Goal: Task Accomplishment & Management: Complete application form

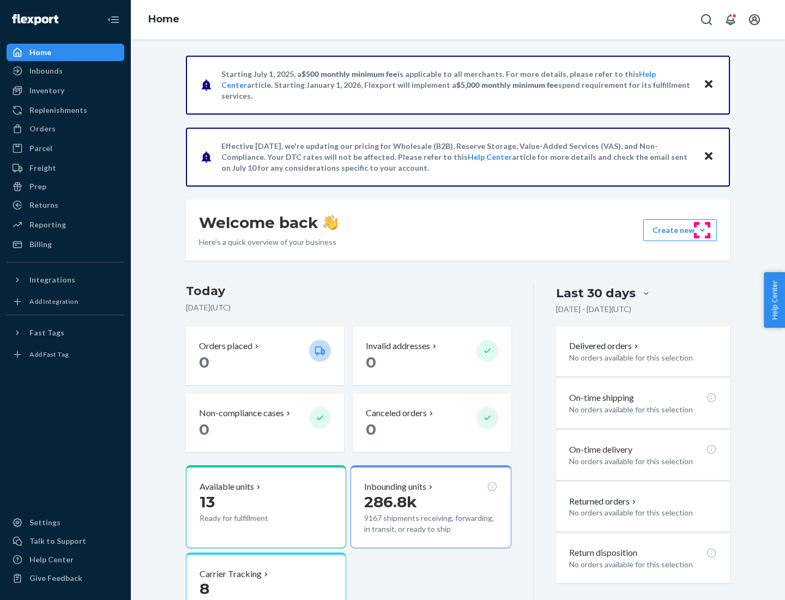
click at [703, 230] on button "Create new Create new inbound Create new order Create new product" at bounding box center [681, 230] width 74 height 22
click at [65, 71] on div "Inbounds" at bounding box center [66, 70] width 116 height 15
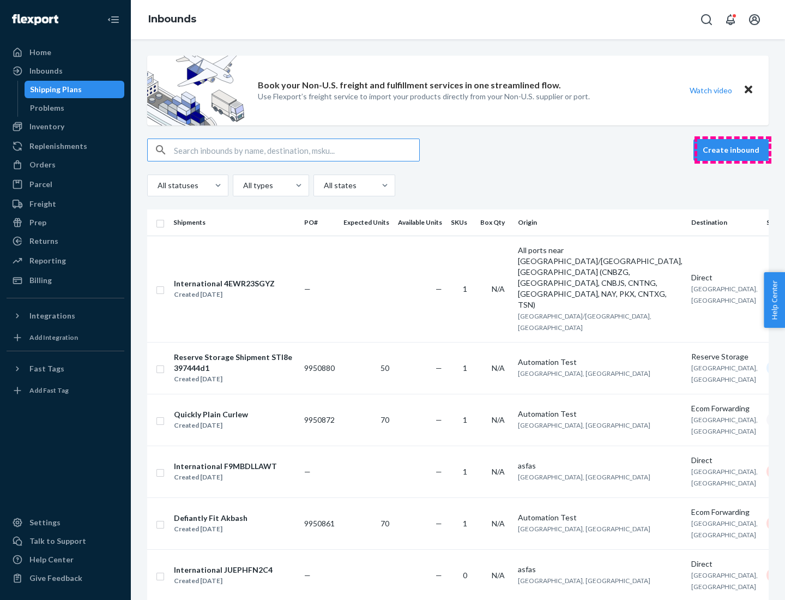
click at [733, 150] on button "Create inbound" at bounding box center [731, 150] width 75 height 22
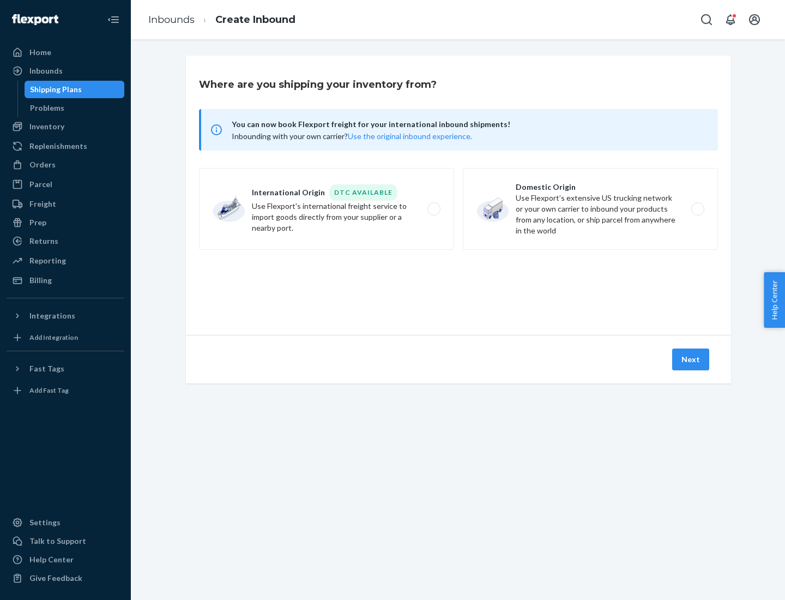
click at [591, 209] on label "Domestic Origin Use Flexport’s extensive US trucking network or your own carrie…" at bounding box center [590, 209] width 255 height 82
click at [698, 209] on input "Domestic Origin Use Flexport’s extensive US trucking network or your own carrie…" at bounding box center [701, 209] width 7 height 7
radio input "true"
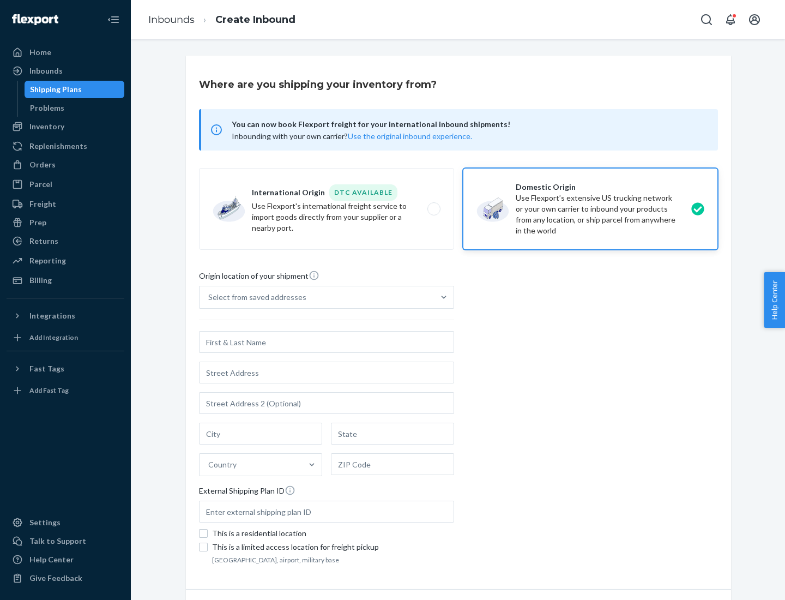
click at [255, 297] on div "Select from saved addresses" at bounding box center [257, 297] width 98 height 11
click at [209, 297] on input "Select from saved addresses" at bounding box center [208, 297] width 1 height 11
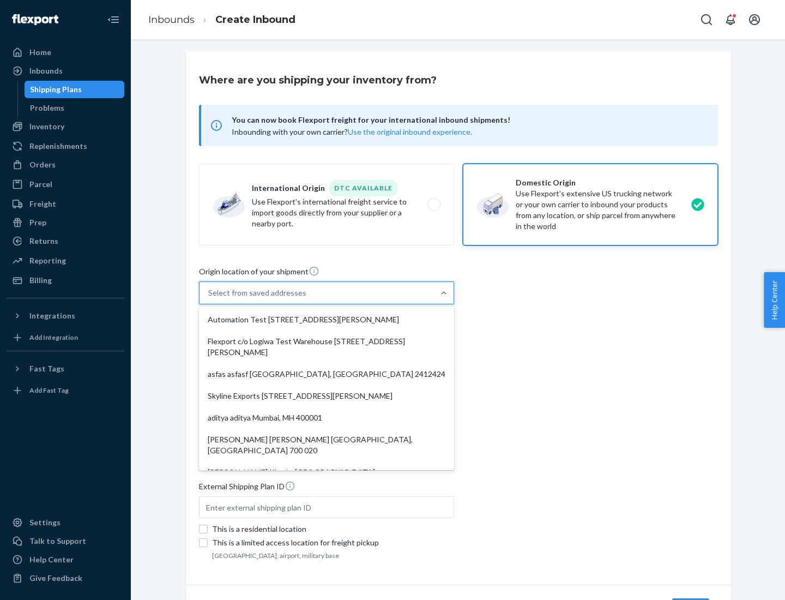
click at [327, 320] on div "Automation Test [STREET_ADDRESS][PERSON_NAME]" at bounding box center [326, 320] width 251 height 22
click at [209, 298] on input "option Automation Test [STREET_ADDRESS][PERSON_NAME]. 9 results available. Use …" at bounding box center [208, 292] width 1 height 11
type input "Automation Test"
type input "9th Floor"
type input "[GEOGRAPHIC_DATA]"
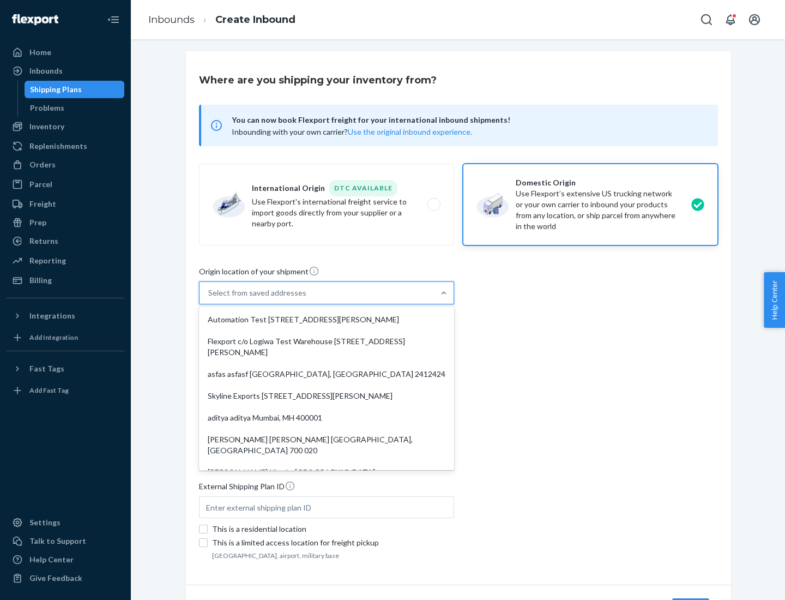
type input "CA"
type input "94104"
type input "[STREET_ADDRESS][PERSON_NAME]"
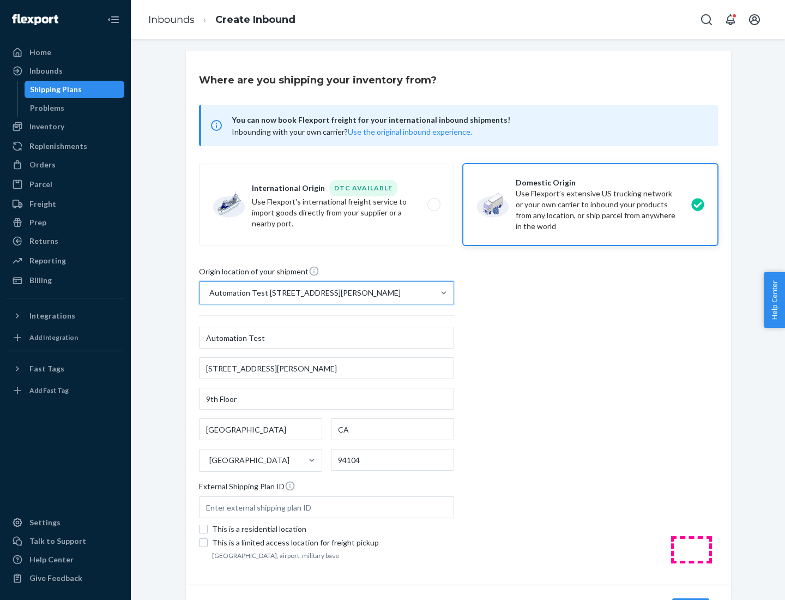
scroll to position [64, 0]
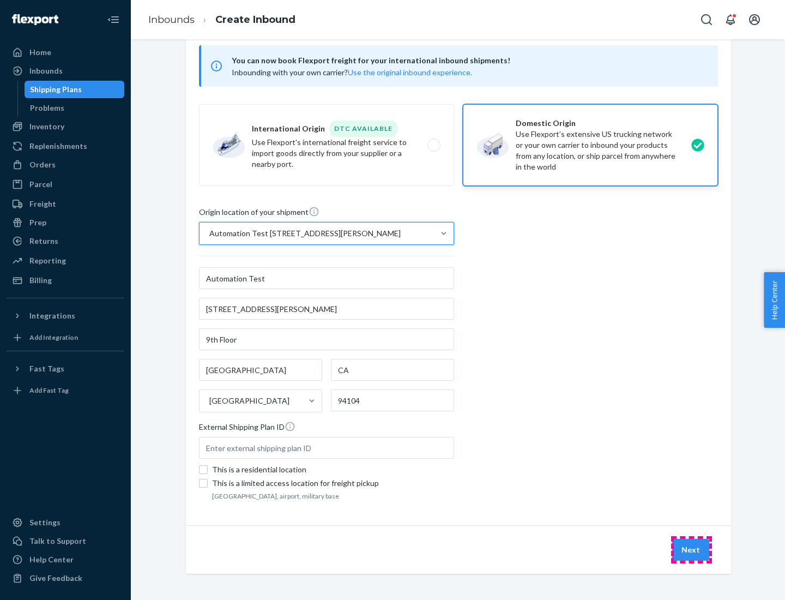
click at [692, 550] on button "Next" at bounding box center [691, 550] width 37 height 22
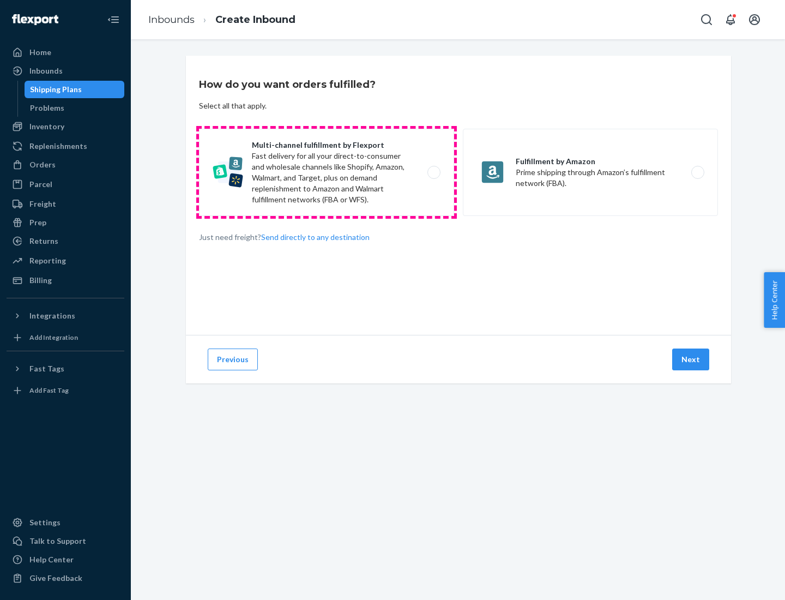
click at [327, 172] on label "Multi-channel fulfillment by Flexport Fast delivery for all your direct-to-cons…" at bounding box center [326, 172] width 255 height 87
click at [434, 172] on input "Multi-channel fulfillment by Flexport Fast delivery for all your direct-to-cons…" at bounding box center [437, 172] width 7 height 7
radio input "true"
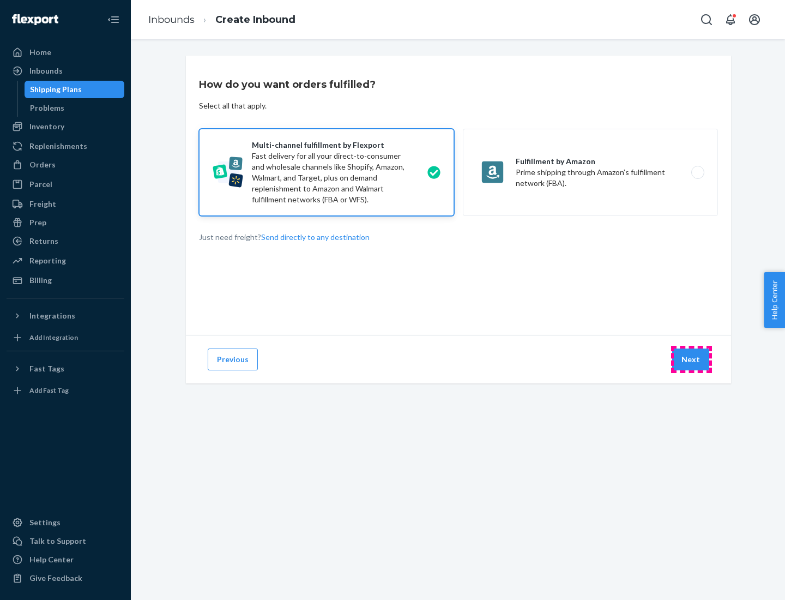
click at [692, 359] on button "Next" at bounding box center [691, 360] width 37 height 22
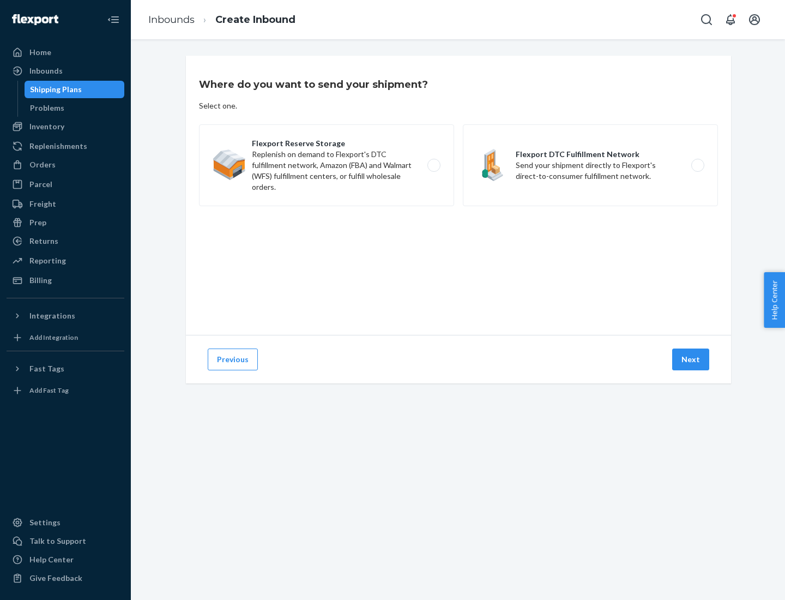
click at [591, 165] on label "Flexport DTC Fulfillment Network Send your shipment directly to Flexport's dire…" at bounding box center [590, 165] width 255 height 82
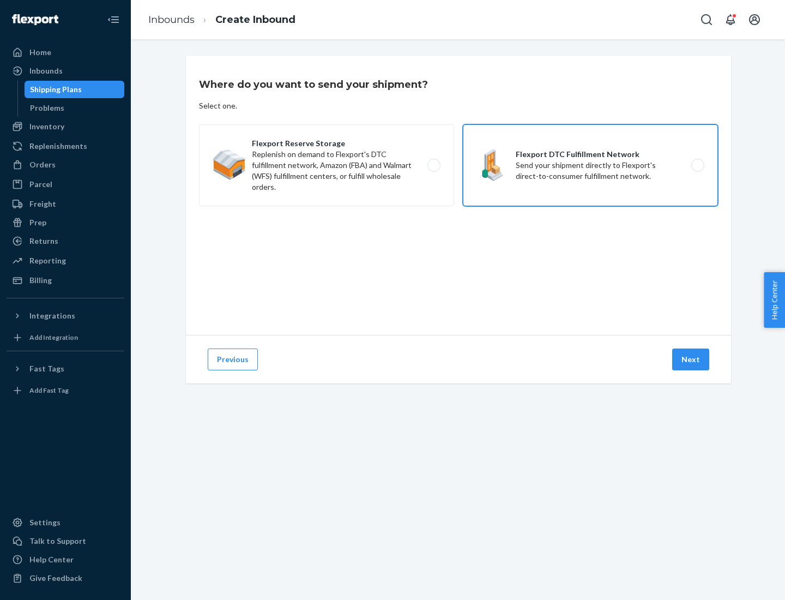
click at [698, 165] on input "Flexport DTC Fulfillment Network Send your shipment directly to Flexport's dire…" at bounding box center [701, 165] width 7 height 7
radio input "true"
click at [692, 359] on button "Next" at bounding box center [691, 360] width 37 height 22
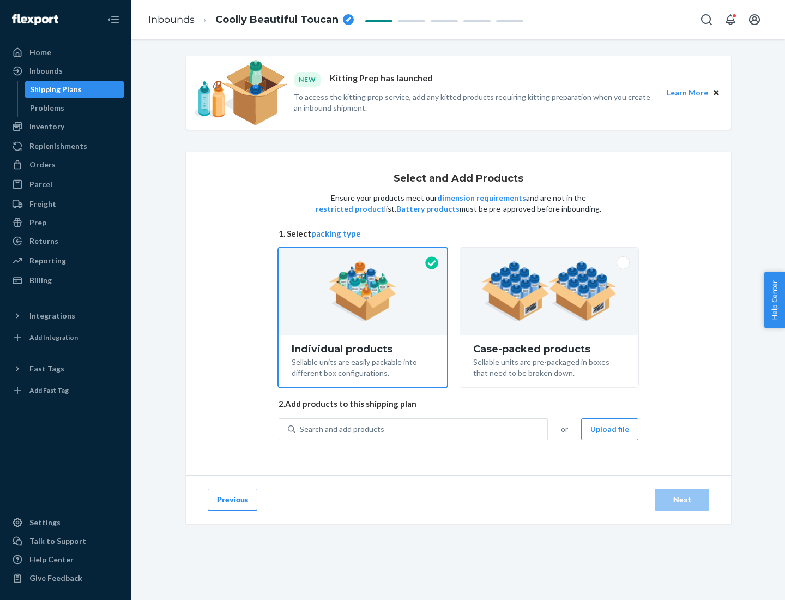
click at [550, 291] on img at bounding box center [550, 291] width 136 height 60
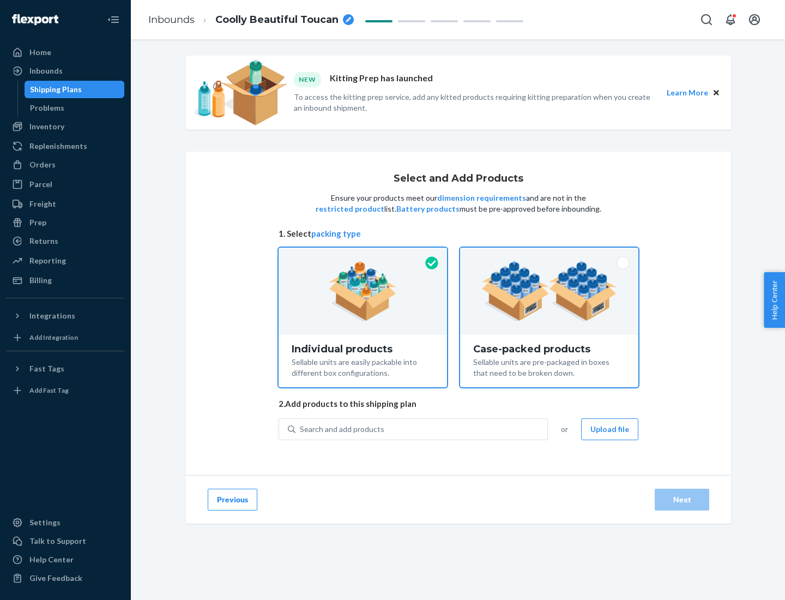
click at [550, 255] on input "Case-packed products Sellable units are pre-packaged in boxes that need to be b…" at bounding box center [549, 251] width 7 height 7
radio input "true"
radio input "false"
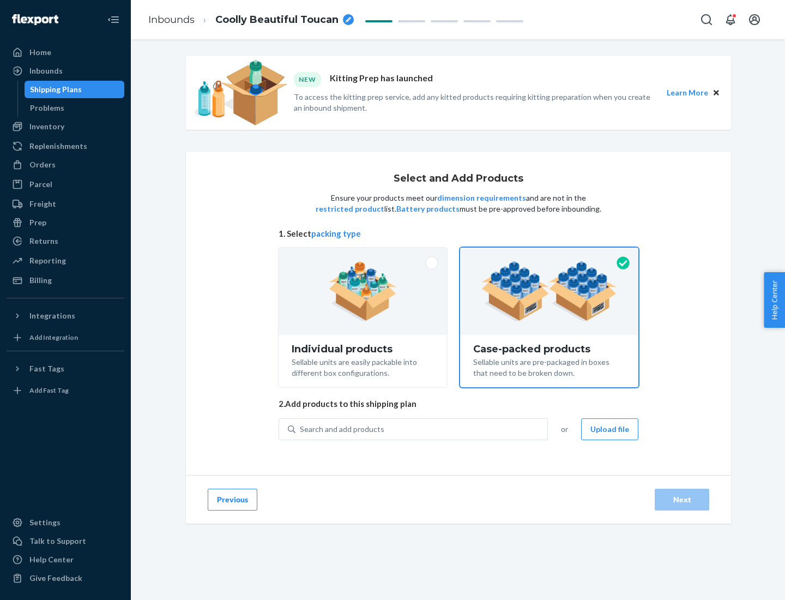
click at [422, 429] on div "Search and add products" at bounding box center [422, 429] width 252 height 20
click at [301, 429] on input "Search and add products" at bounding box center [300, 429] width 1 height 11
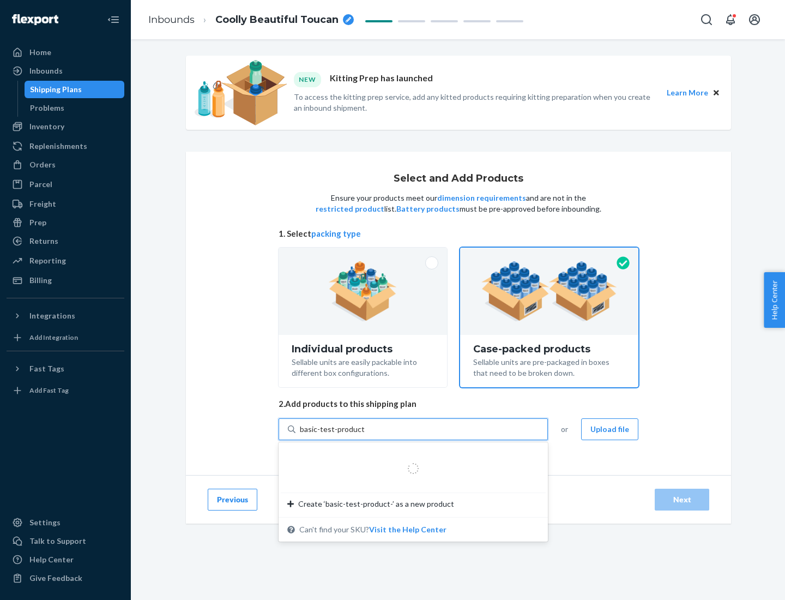
type input "basic-test-product-1"
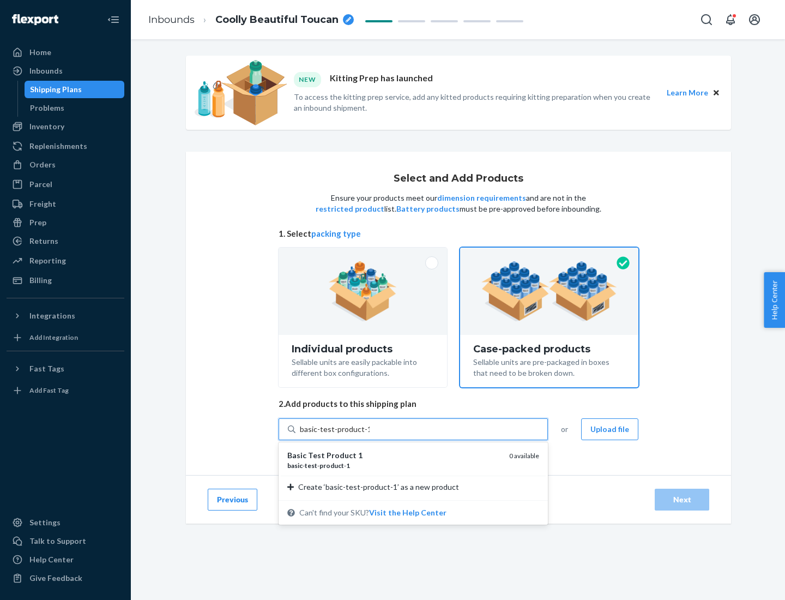
click at [394, 465] on div "basic - test - product - 1" at bounding box center [393, 465] width 213 height 9
click at [370, 435] on input "basic-test-product-1" at bounding box center [335, 429] width 70 height 11
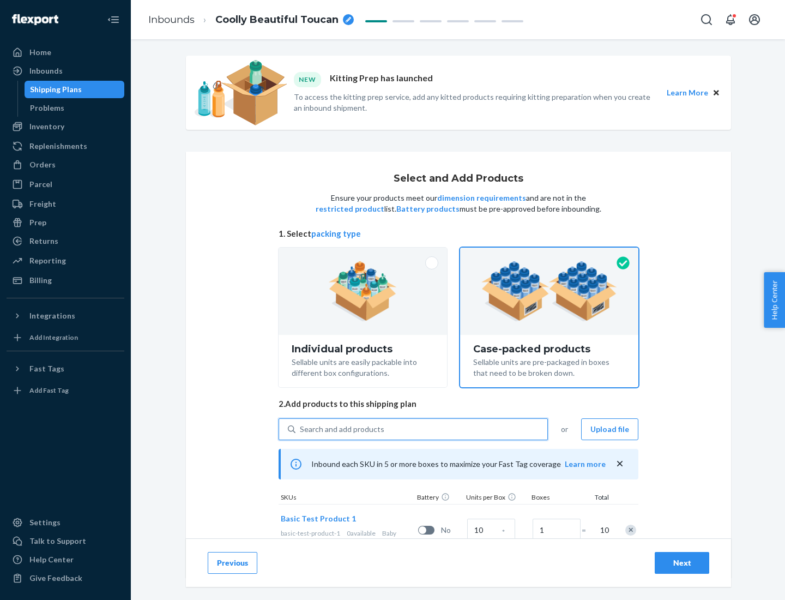
scroll to position [39, 0]
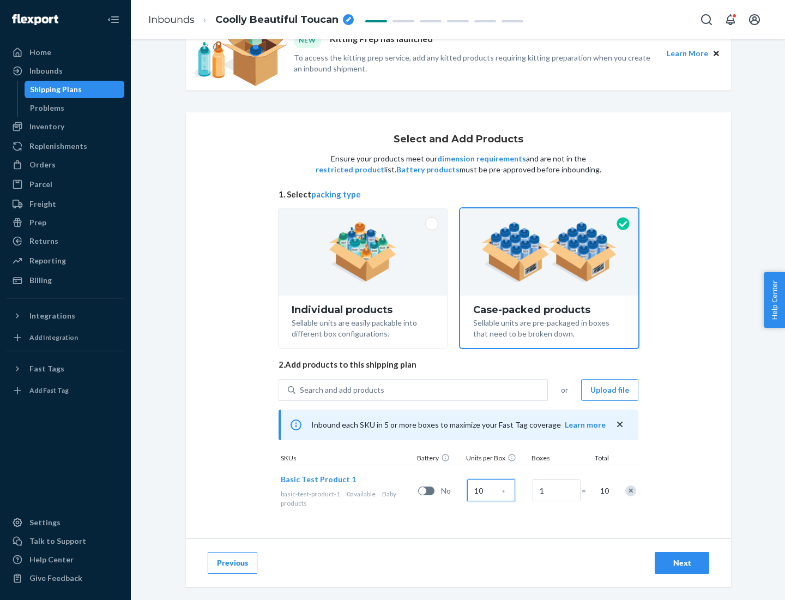
type input "10"
type input "7"
click at [682, 563] on div "Next" at bounding box center [682, 562] width 36 height 11
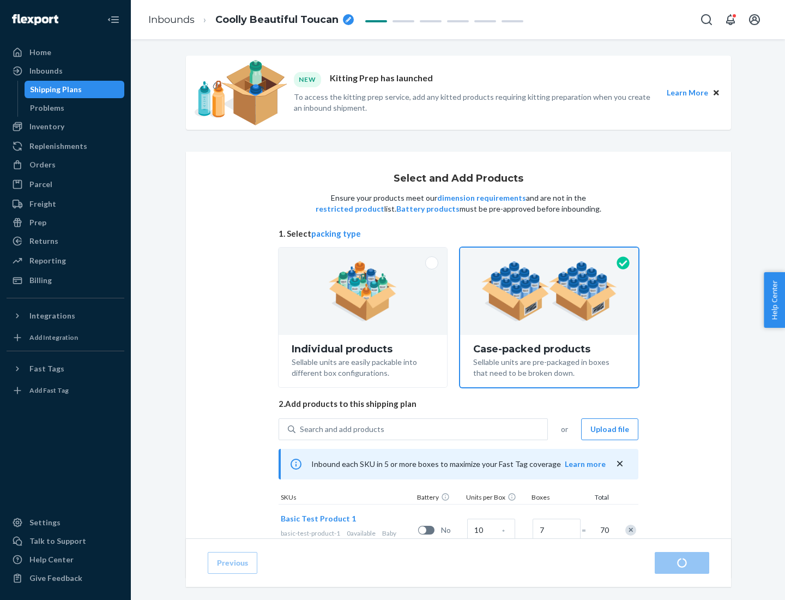
radio input "true"
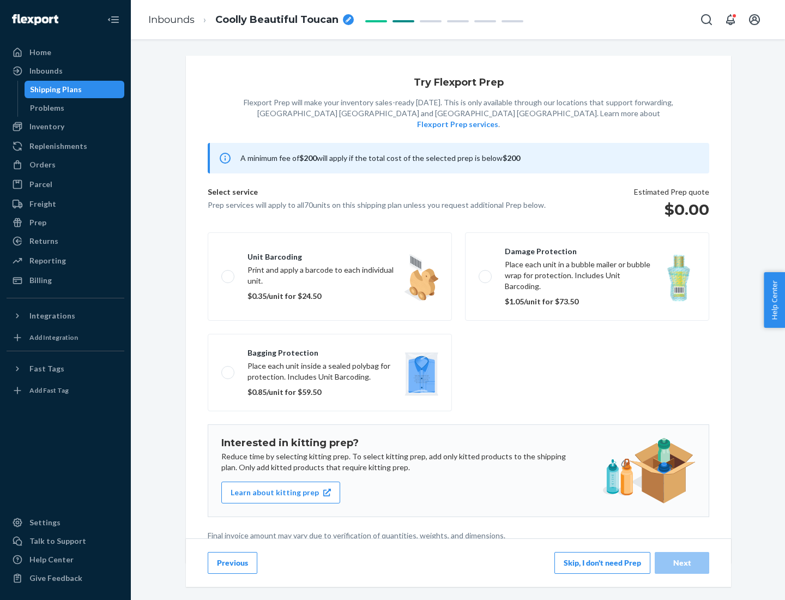
scroll to position [3, 0]
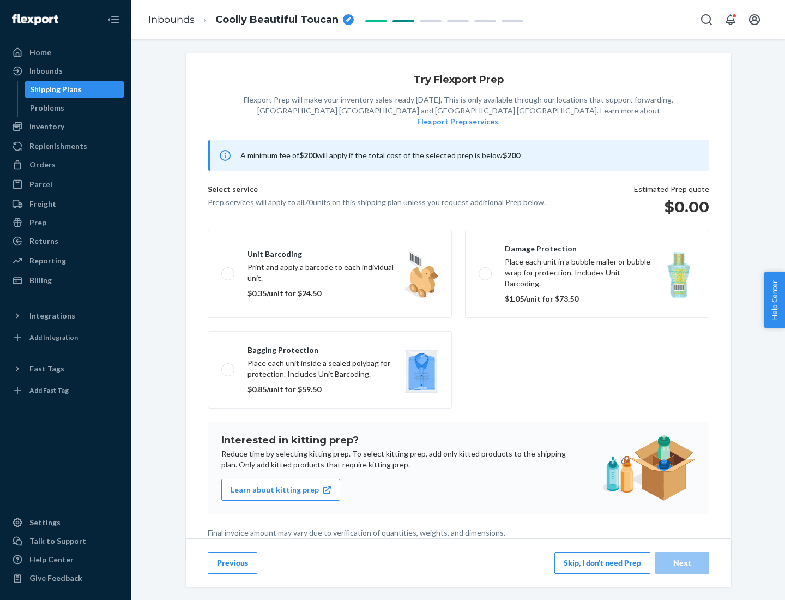
click at [330, 347] on label "Bagging protection Place each unit inside a sealed polybag for protection. Incl…" at bounding box center [330, 369] width 244 height 77
click at [229, 366] on input "Bagging protection Place each unit inside a sealed polybag for protection. Incl…" at bounding box center [224, 369] width 7 height 7
checkbox input "true"
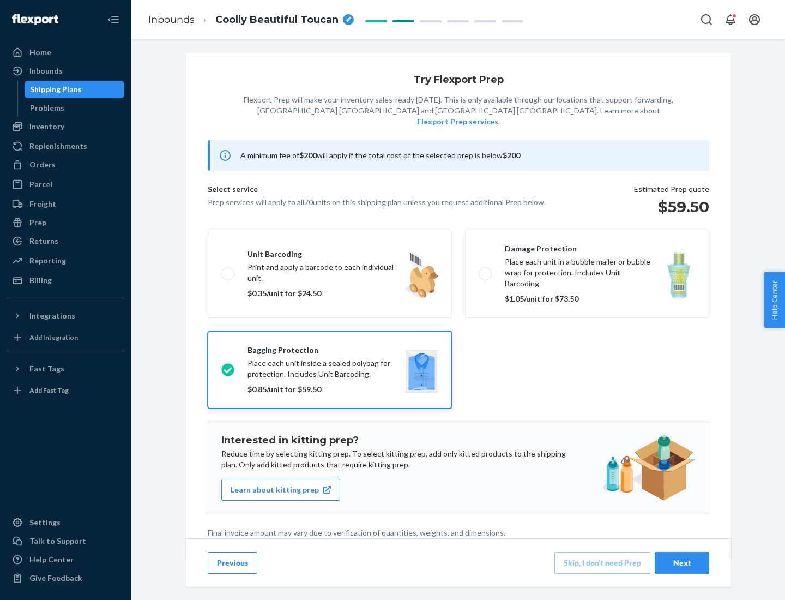
click at [682, 562] on div "Next" at bounding box center [682, 562] width 36 height 11
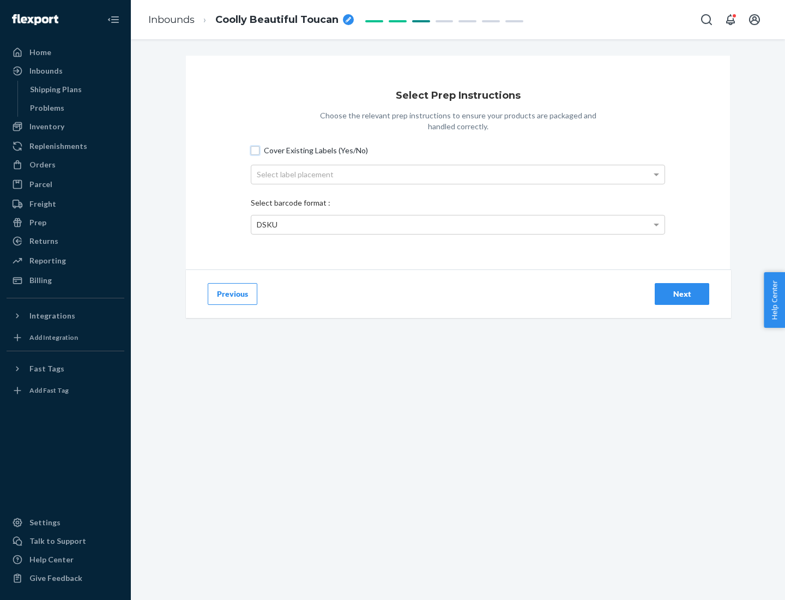
click at [255, 150] on input "Cover Existing Labels (Yes/No)" at bounding box center [255, 150] width 9 height 9
checkbox input "true"
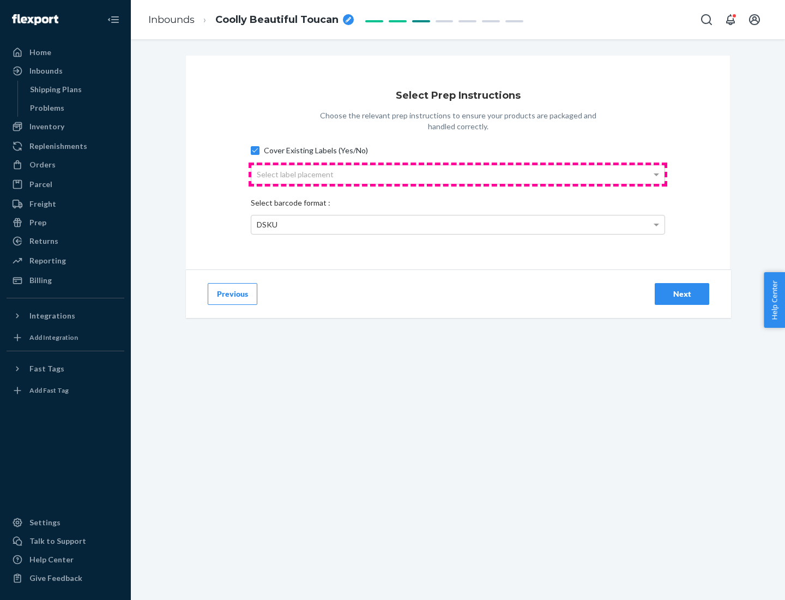
click at [458, 174] on div "Select label placement" at bounding box center [457, 174] width 413 height 19
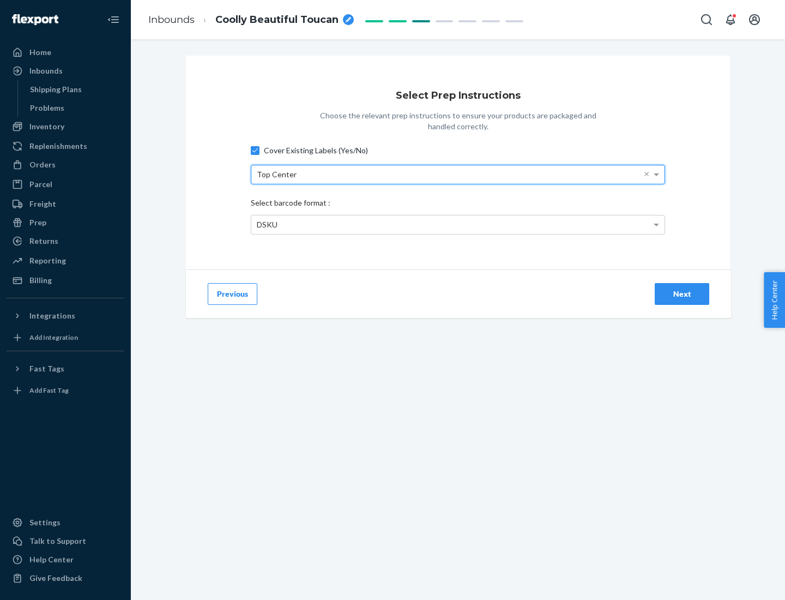
click at [458, 224] on div "DSKU" at bounding box center [457, 224] width 413 height 19
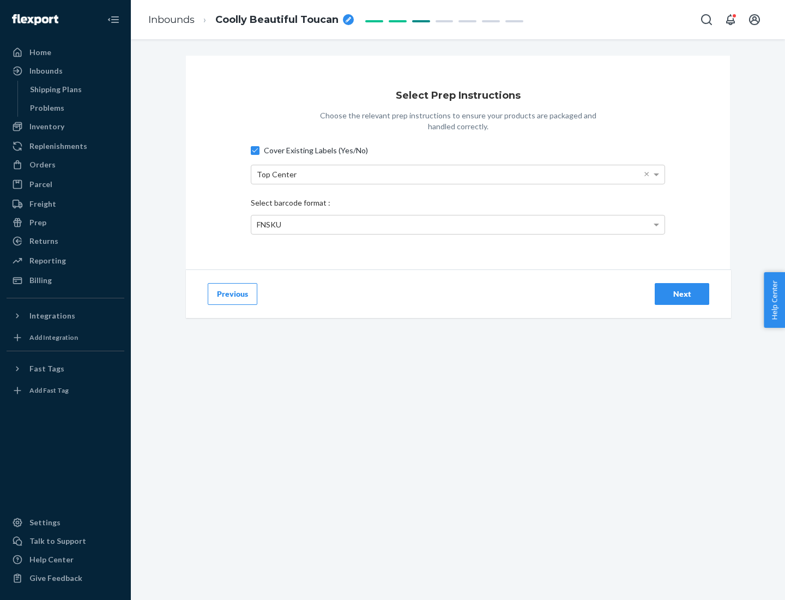
click at [682, 293] on div "Next" at bounding box center [682, 294] width 36 height 11
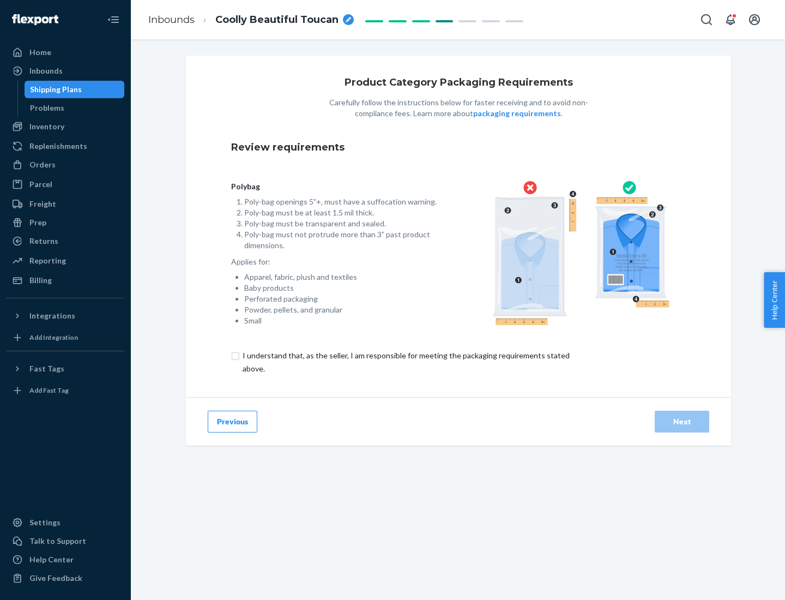
click at [405, 362] on input "checkbox" at bounding box center [412, 362] width 363 height 26
checkbox input "true"
click at [682, 421] on div "Next" at bounding box center [682, 421] width 36 height 11
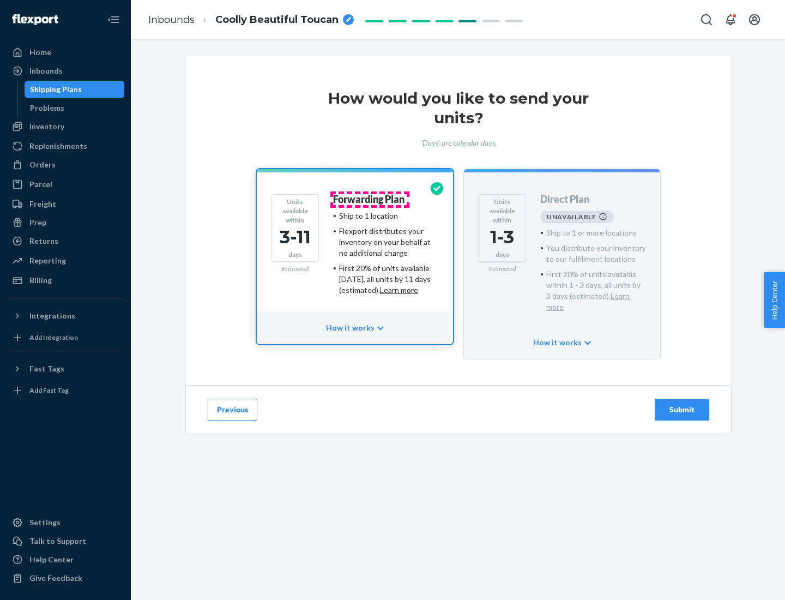
click at [370, 199] on h4 "Forwarding Plan" at bounding box center [368, 199] width 71 height 11
click at [682, 404] on div "Submit" at bounding box center [682, 409] width 36 height 11
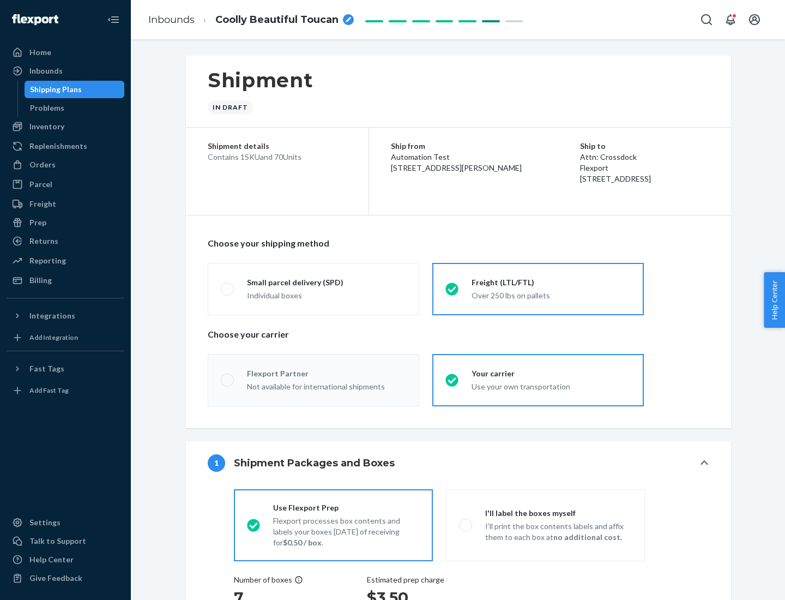
radio input "true"
radio input "false"
radio input "true"
radio input "false"
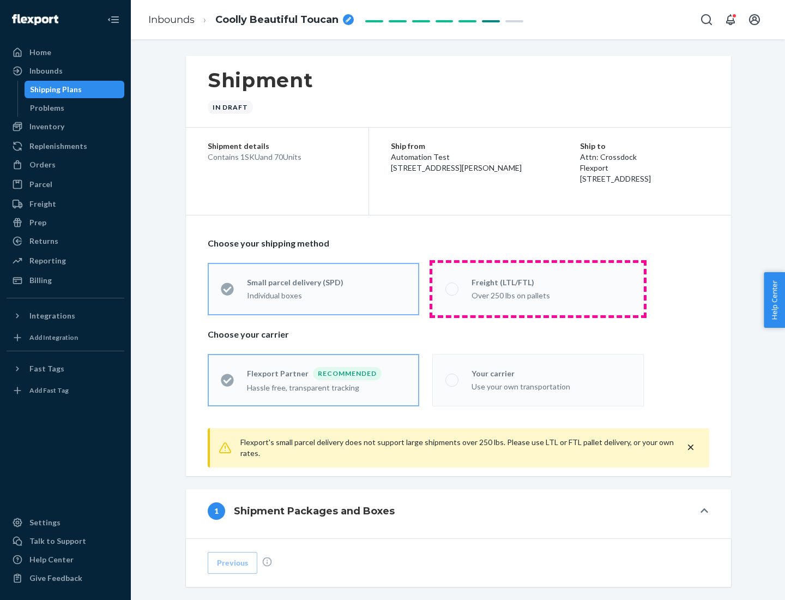
click at [538, 289] on div "Over 250 lbs on pallets" at bounding box center [551, 294] width 159 height 13
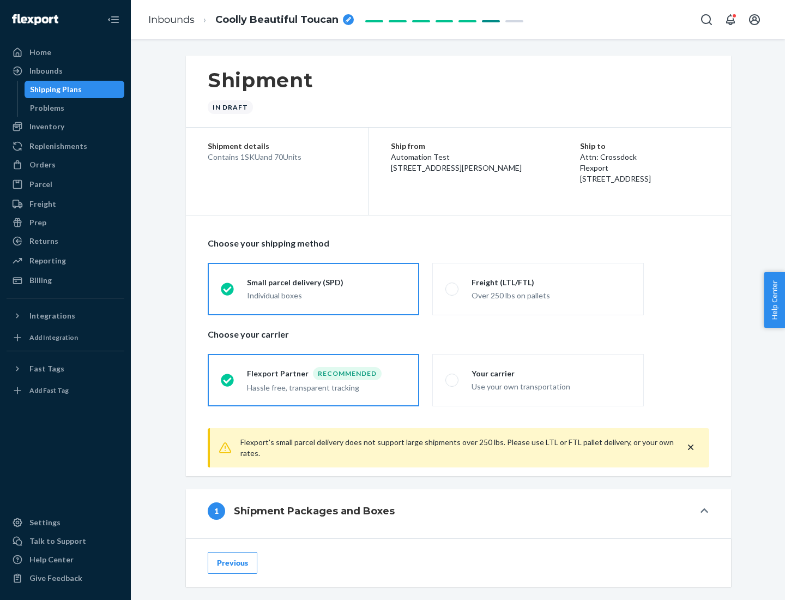
scroll to position [61, 0]
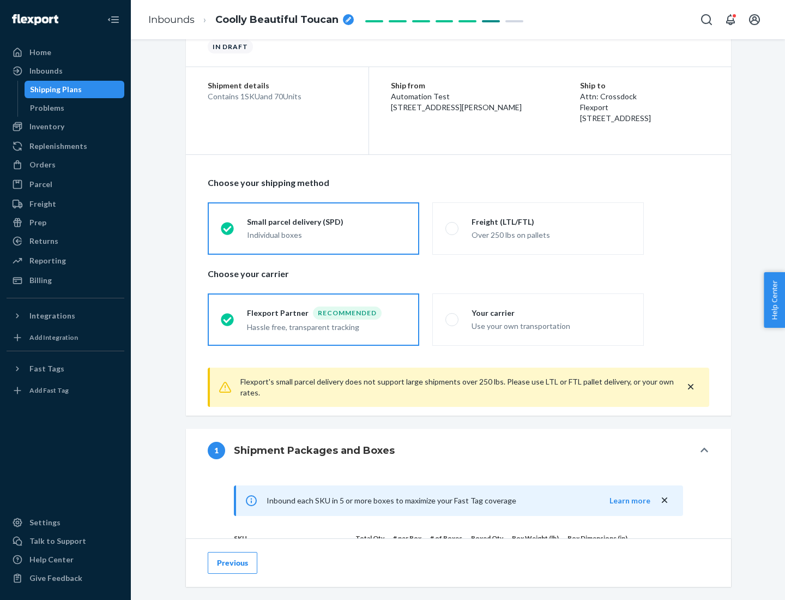
click at [314, 320] on div "Hassle free, transparent tracking" at bounding box center [326, 326] width 159 height 13
click at [228, 319] on input "Flexport Partner Recommended Hassle free, transparent tracking" at bounding box center [224, 319] width 7 height 7
